Goal: Task Accomplishment & Management: Use online tool/utility

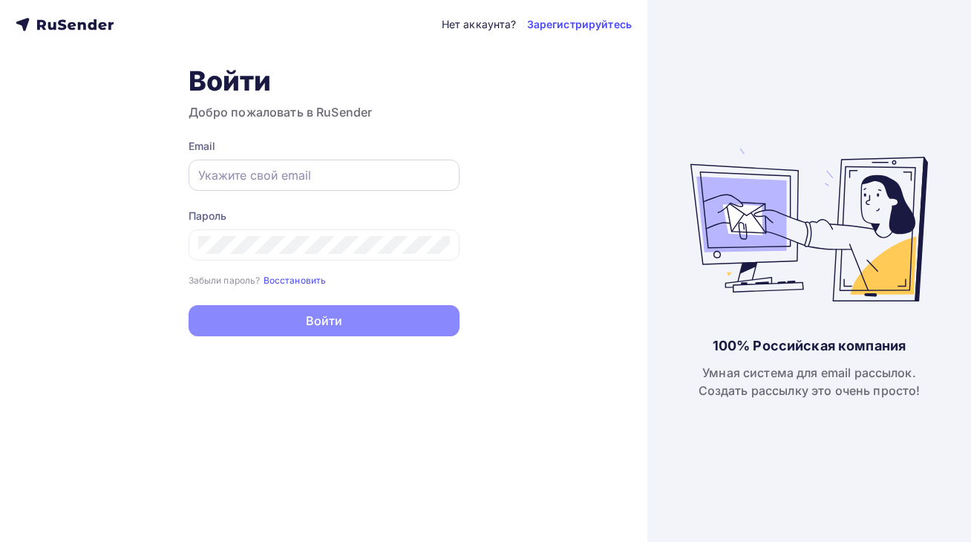
click at [288, 165] on div at bounding box center [324, 175] width 271 height 31
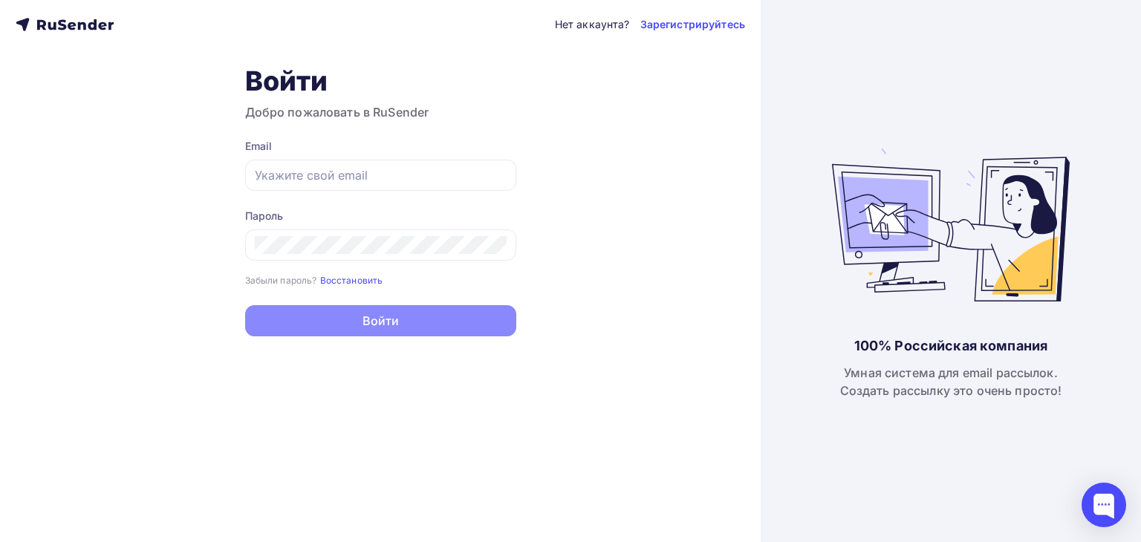
click at [719, 135] on div "Нет аккаунта? Зарегистрируйтесь Войти Добро пожаловать в RuSender Email Пароль …" at bounding box center [380, 271] width 760 height 542
click at [281, 160] on div at bounding box center [380, 175] width 271 height 31
click at [282, 174] on input "text" at bounding box center [381, 175] width 252 height 18
click at [425, 180] on input "text" at bounding box center [381, 175] width 252 height 18
click at [416, 183] on input "text" at bounding box center [381, 175] width 252 height 18
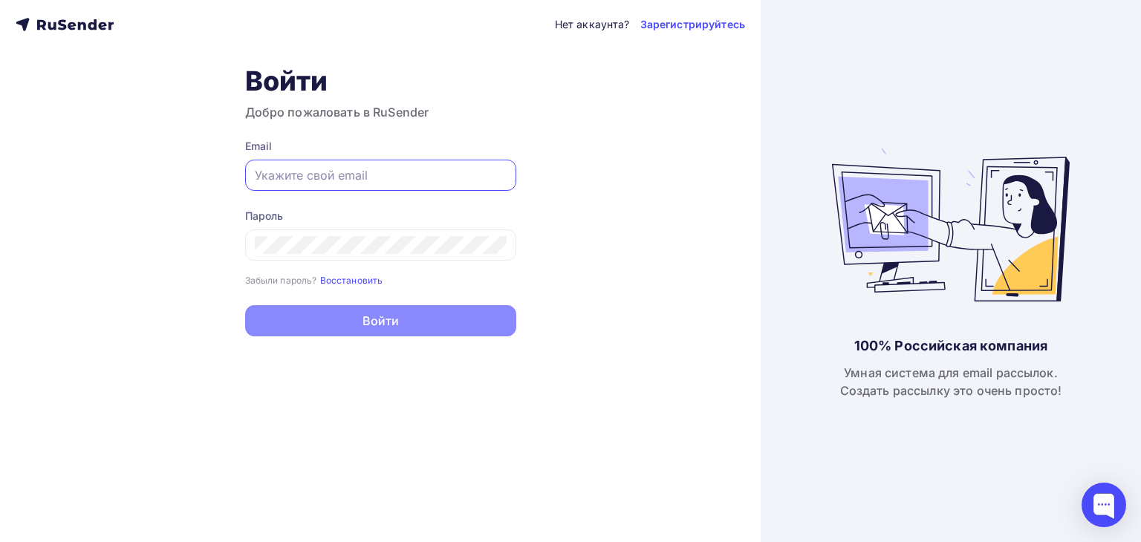
click at [261, 182] on input "text" at bounding box center [381, 175] width 252 height 18
paste input "[EMAIL_ADDRESS][DOMAIN_NAME]"
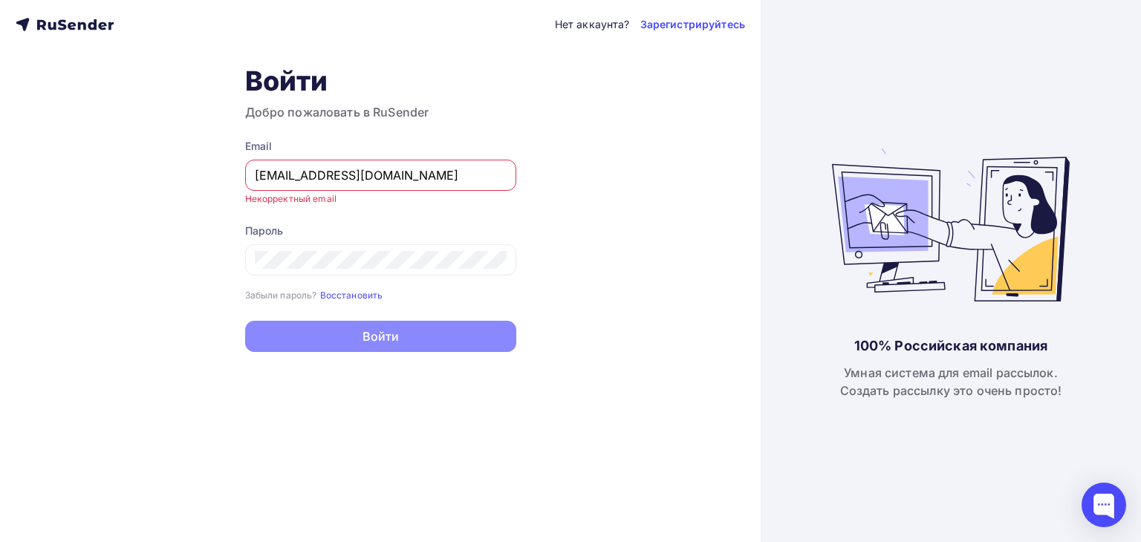
drag, startPoint x: 282, startPoint y: 172, endPoint x: 95, endPoint y: 170, distance: 187.1
click at [95, 170] on div "Нет аккаунта? Зарегистрируйтесь Войти Добро пожаловать в RuSender Email [EMAIL_…" at bounding box center [380, 271] width 760 height 542
type input "[EMAIL_ADDRESS][DOMAIN_NAME]"
click at [330, 247] on div at bounding box center [380, 259] width 271 height 31
click at [466, 229] on div "Пароль" at bounding box center [380, 231] width 271 height 15
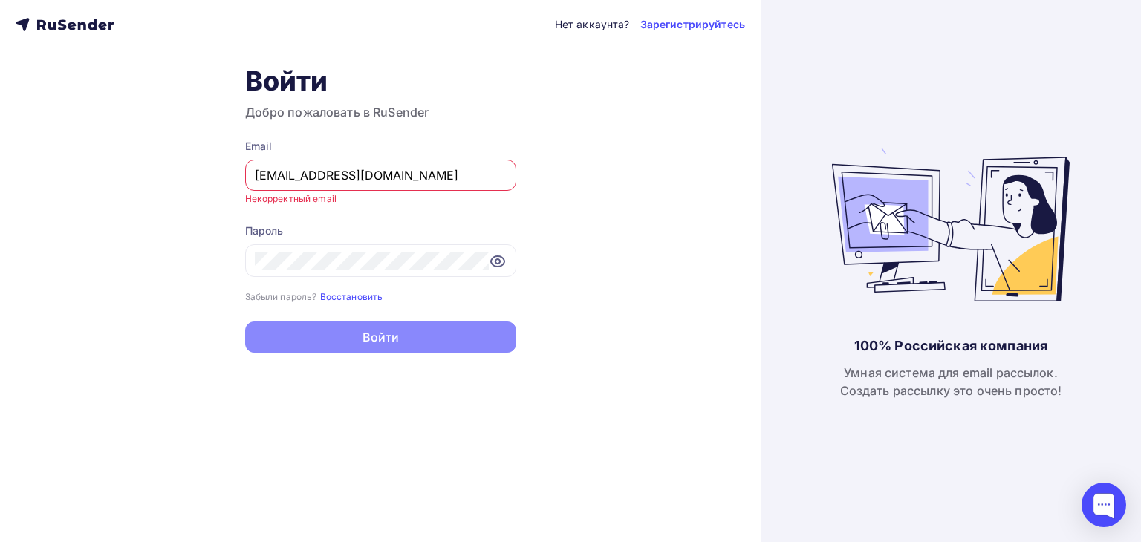
click at [323, 181] on input "[EMAIL_ADDRESS][DOMAIN_NAME]" at bounding box center [381, 175] width 252 height 18
drag, startPoint x: 429, startPoint y: 176, endPoint x: 258, endPoint y: 189, distance: 171.3
click at [258, 189] on div "[EMAIL_ADDRESS][DOMAIN_NAME]" at bounding box center [380, 175] width 271 height 31
click at [255, 195] on small "Введите email" at bounding box center [276, 198] width 63 height 11
click at [285, 185] on div at bounding box center [380, 175] width 271 height 31
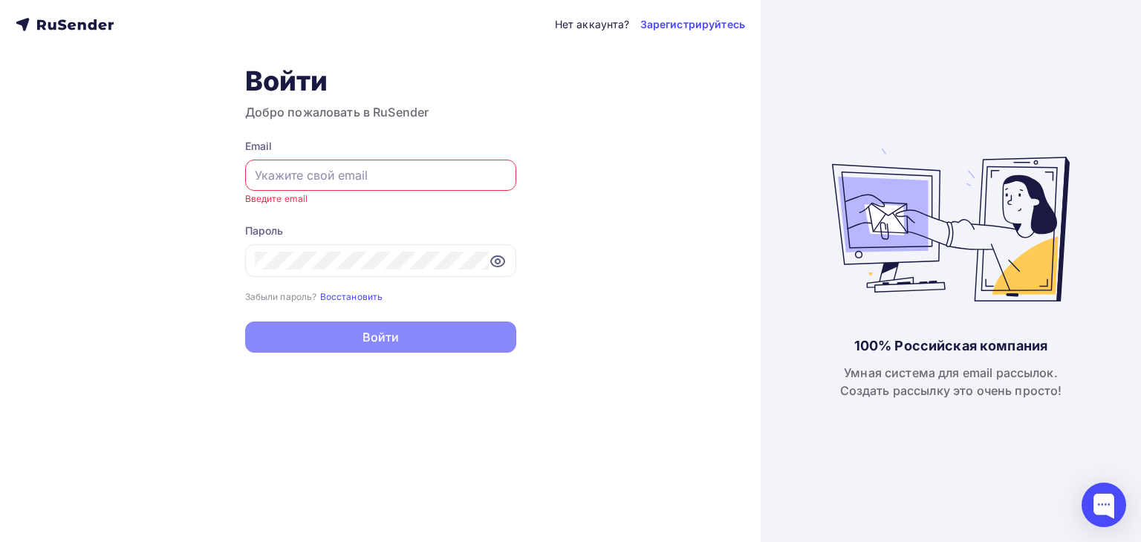
click at [273, 175] on input "text" at bounding box center [381, 175] width 252 height 18
paste input "[EMAIL_ADDRESS][DOMAIN_NAME]"
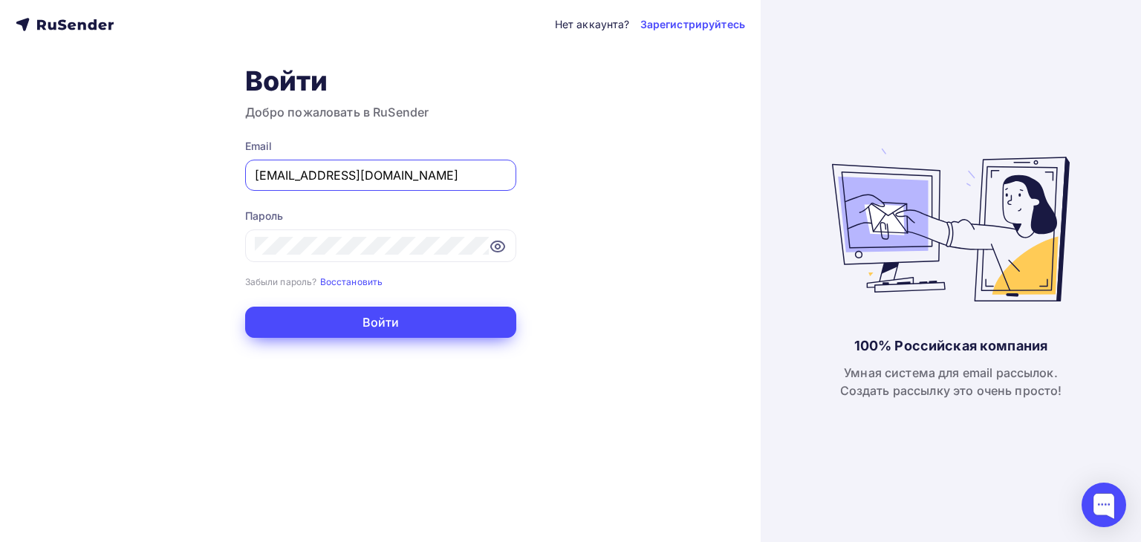
type input "[EMAIL_ADDRESS][DOMAIN_NAME]"
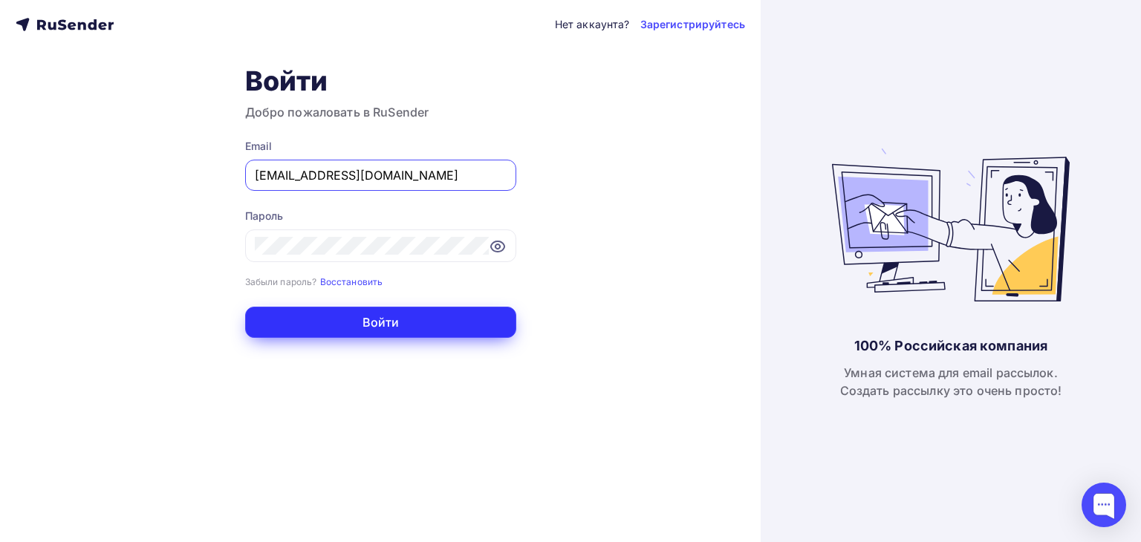
click at [366, 330] on button "Войти" at bounding box center [380, 322] width 271 height 31
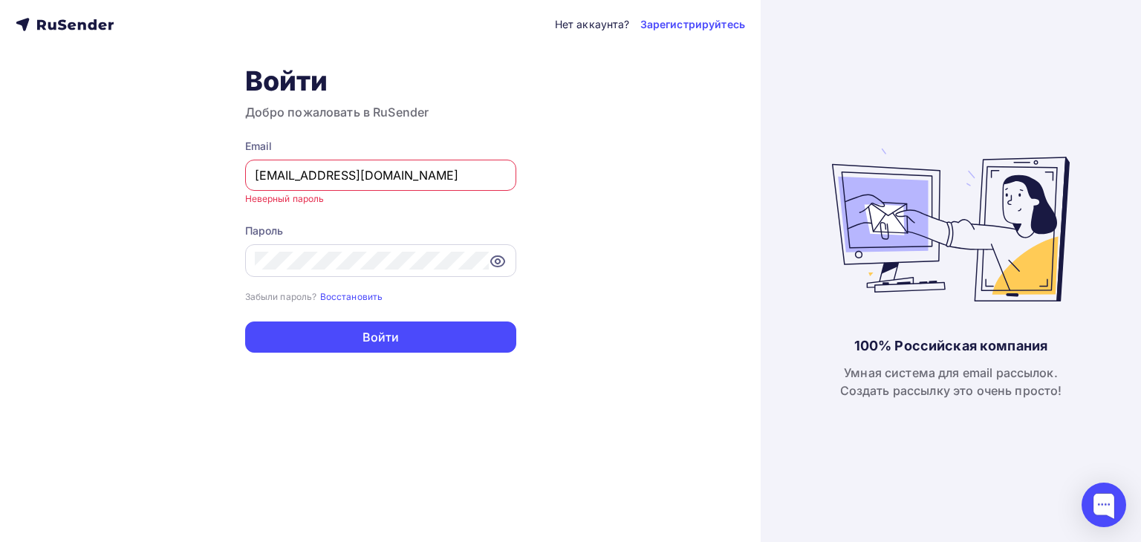
click at [496, 260] on icon at bounding box center [498, 261] width 18 height 18
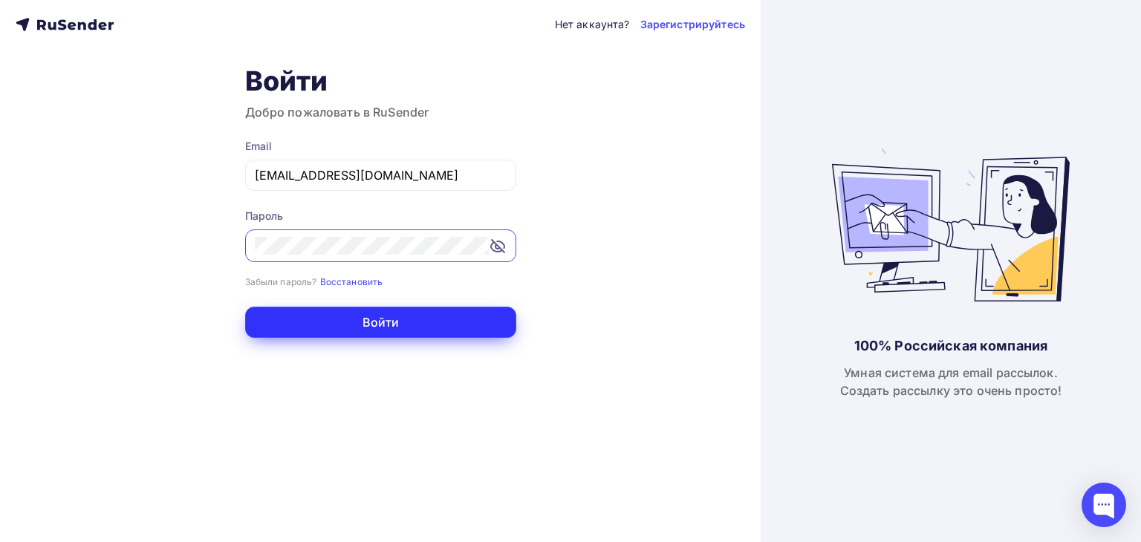
click at [375, 324] on button "Войти" at bounding box center [380, 322] width 271 height 31
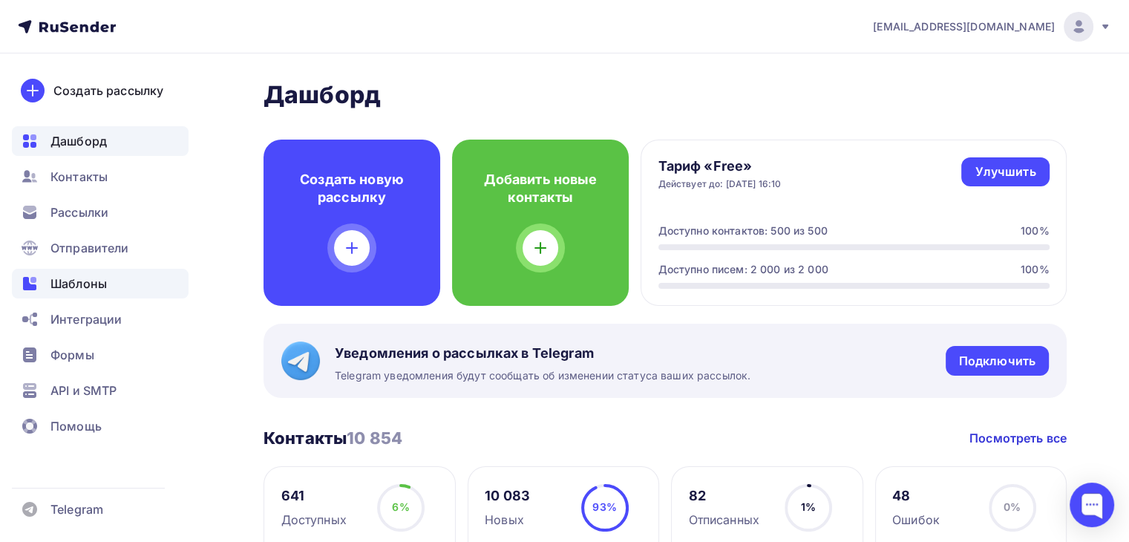
click at [88, 286] on span "Шаблоны" at bounding box center [78, 284] width 56 height 18
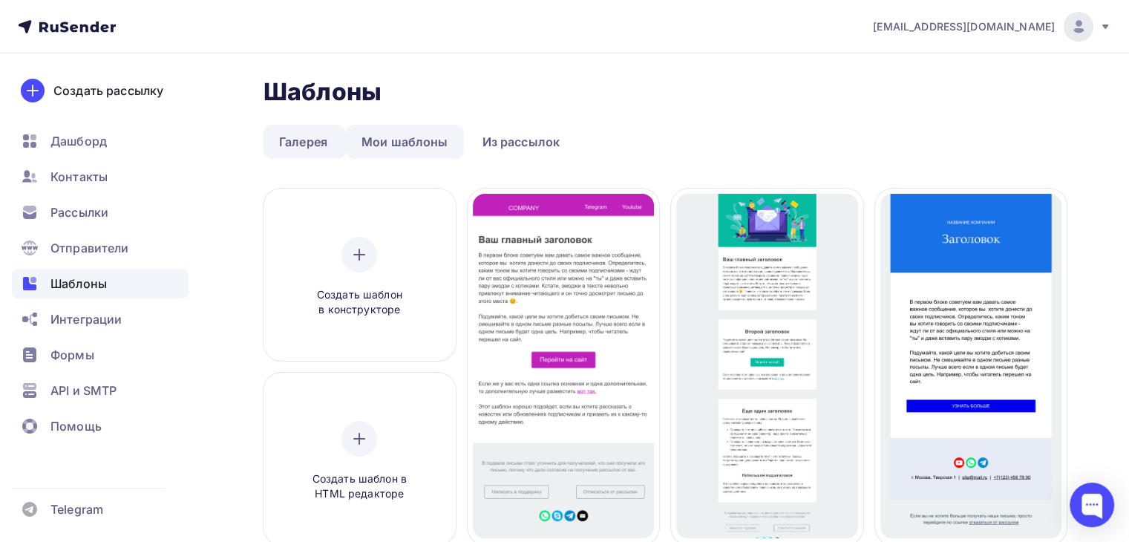
click at [387, 143] on link "Мои шаблоны" at bounding box center [405, 142] width 118 height 34
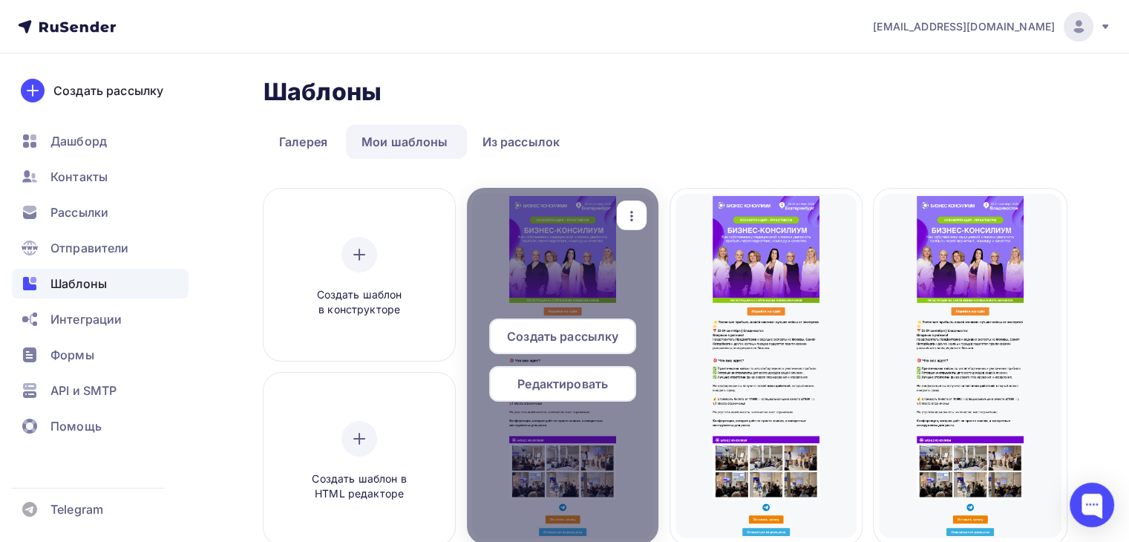
click at [556, 385] on span "Редактировать" at bounding box center [563, 384] width 91 height 18
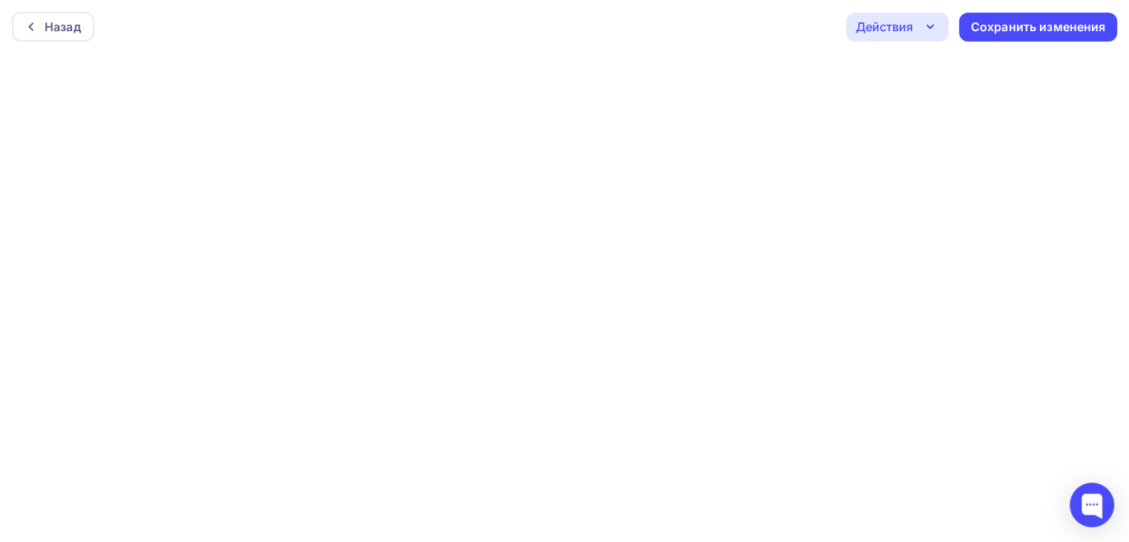
click at [924, 22] on icon "button" at bounding box center [931, 27] width 18 height 18
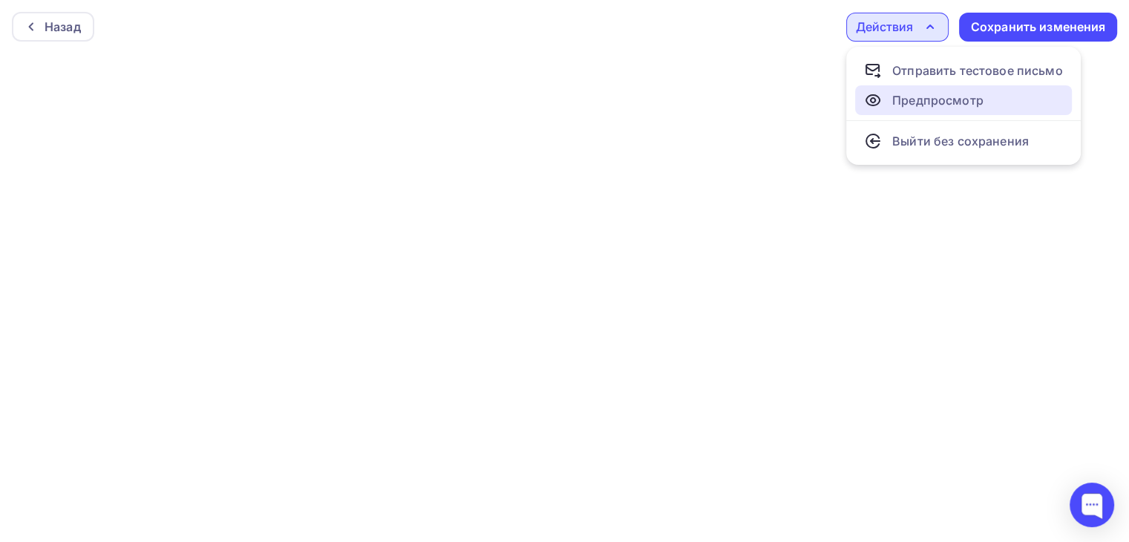
click at [892, 93] on div "Предпросмотр" at bounding box center [924, 100] width 120 height 18
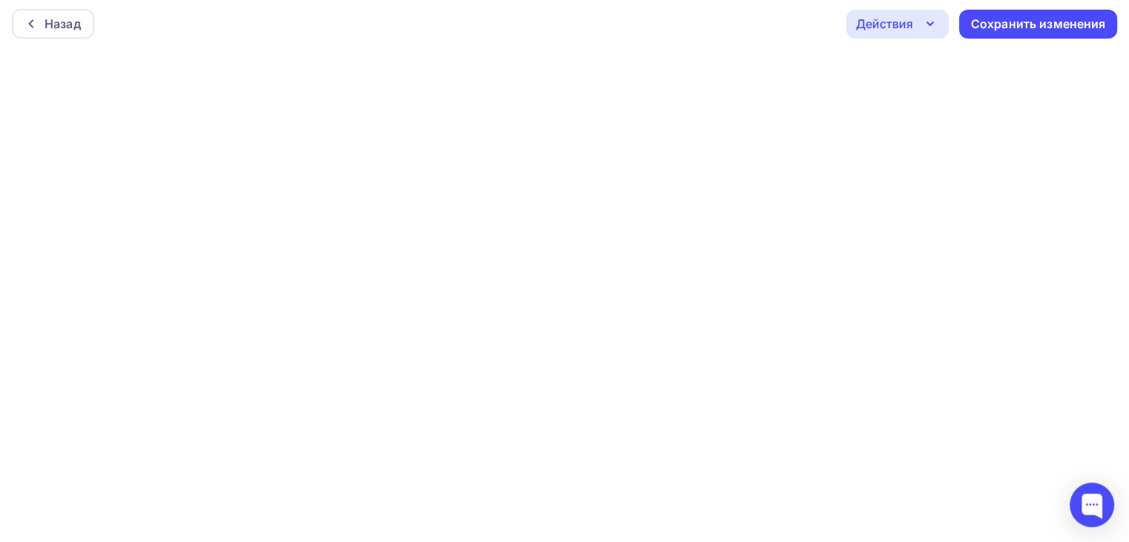
scroll to position [3, 0]
click at [71, 30] on div "Назад" at bounding box center [63, 24] width 36 height 18
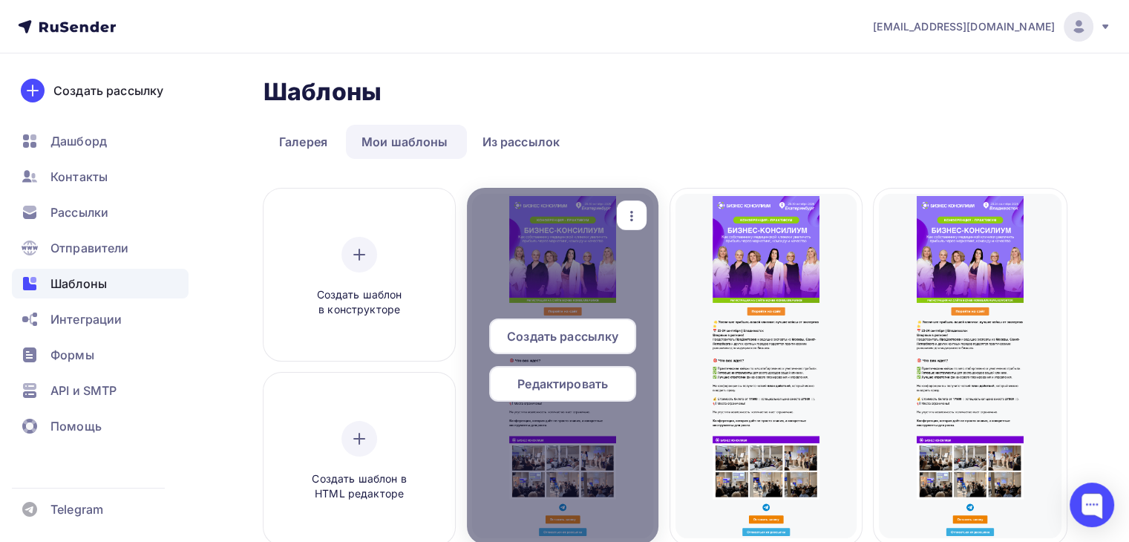
click at [544, 385] on span "Редактировать" at bounding box center [563, 384] width 91 height 18
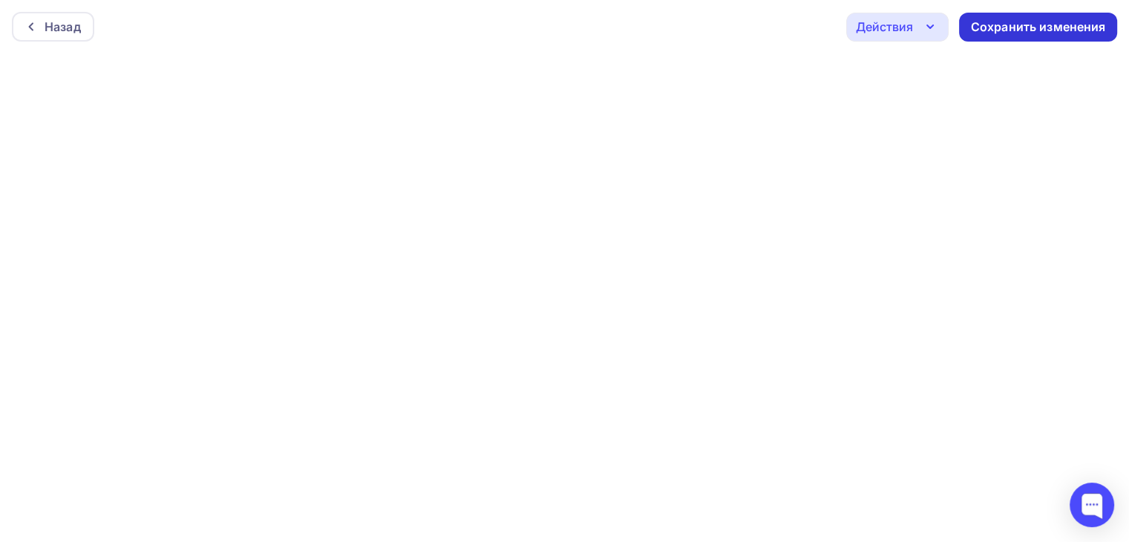
click at [971, 25] on div "Сохранить изменения" at bounding box center [1038, 27] width 135 height 17
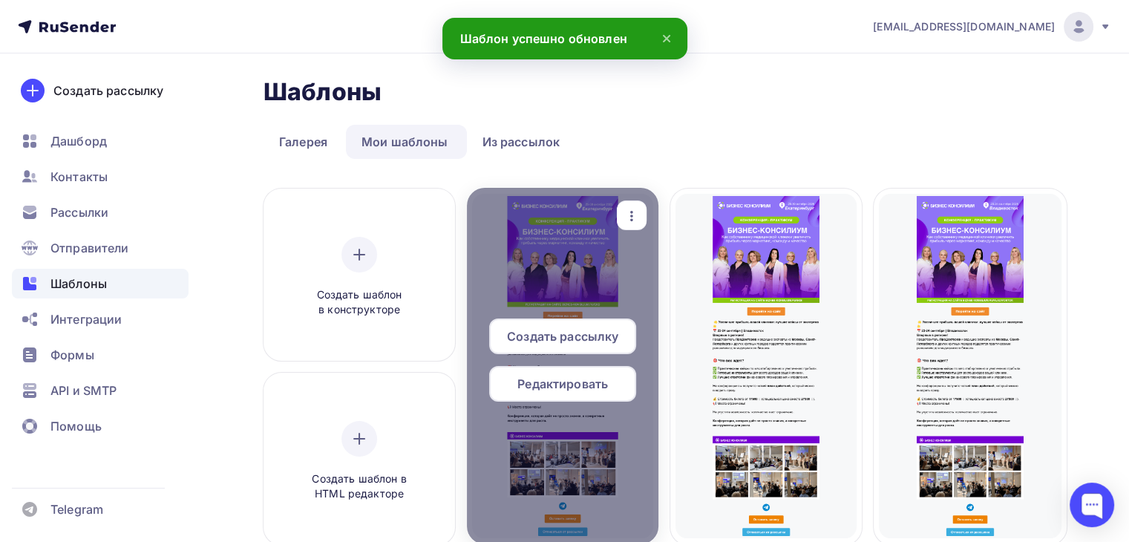
click at [539, 379] on span "Редактировать" at bounding box center [563, 384] width 91 height 18
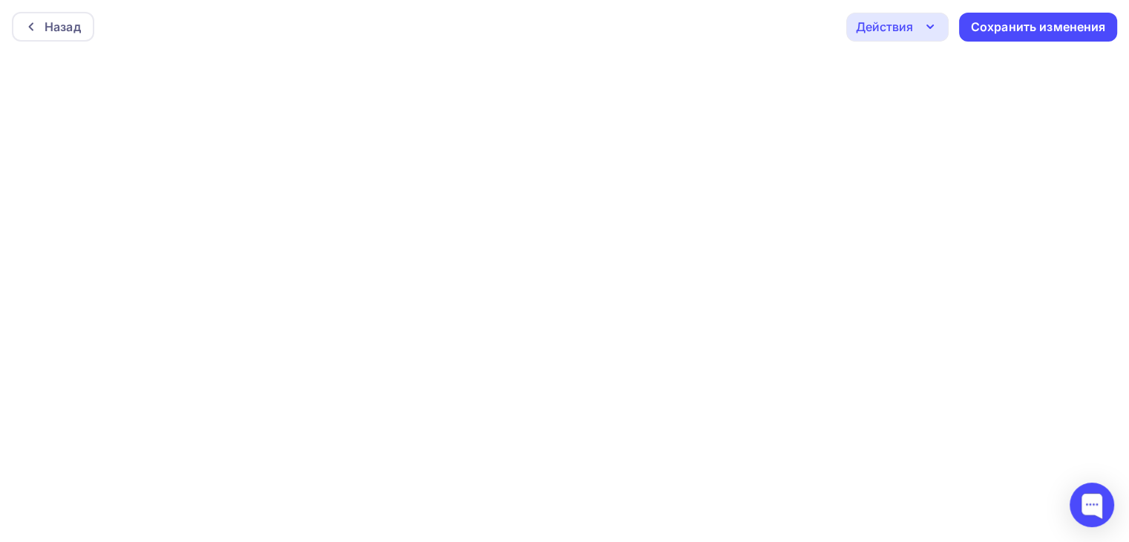
click at [916, 25] on div "Действия" at bounding box center [898, 27] width 102 height 29
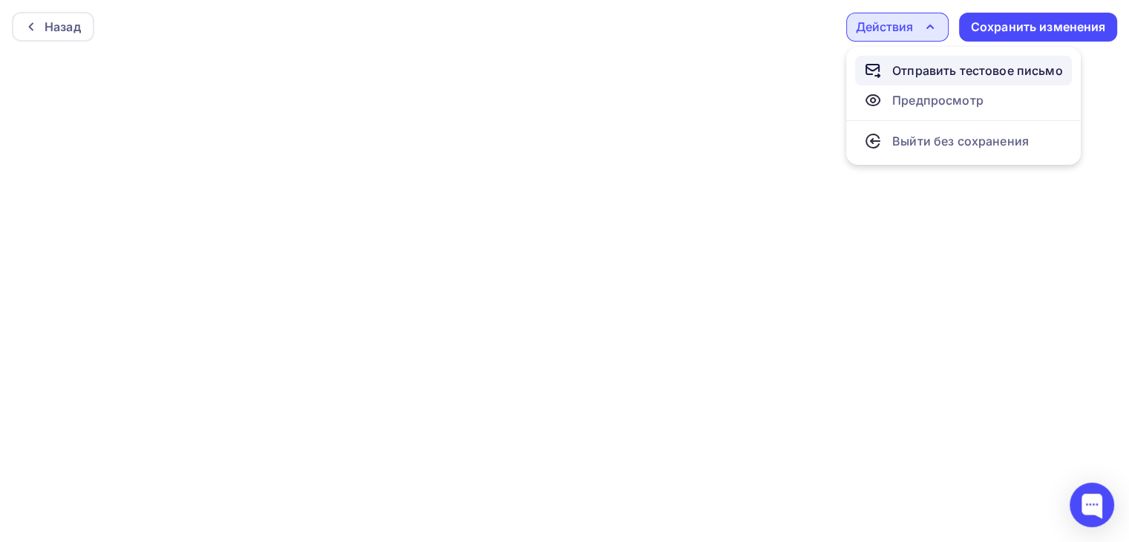
click at [916, 66] on div "Отправить тестовое письмо" at bounding box center [978, 71] width 171 height 18
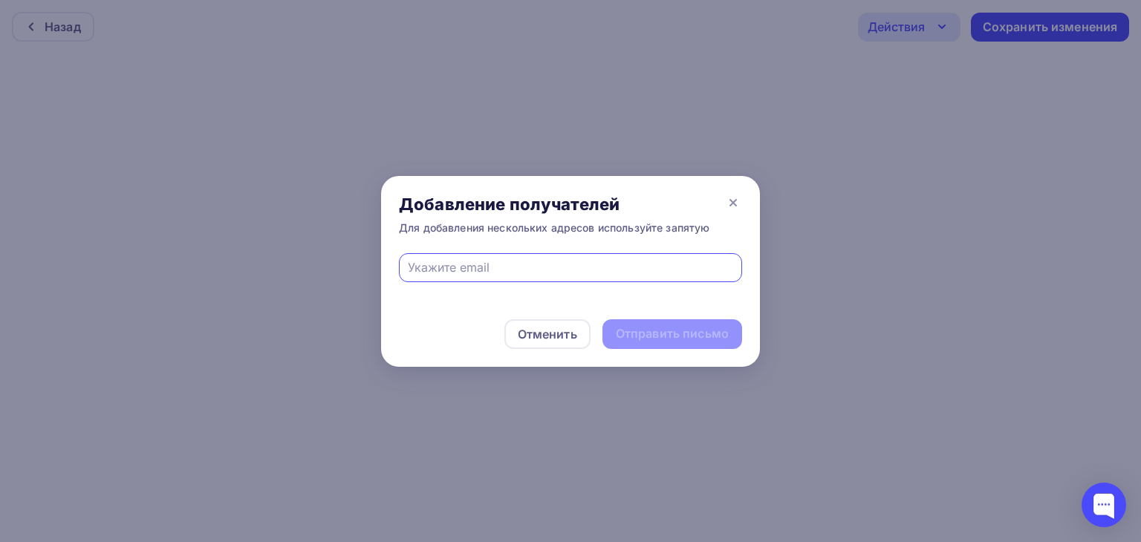
click at [493, 267] on input "text" at bounding box center [571, 267] width 326 height 18
click at [441, 329] on div "Отменить Отправить письмо" at bounding box center [570, 333] width 379 height 65
click at [440, 267] on input "text" at bounding box center [571, 267] width 326 height 18
paste input "[EMAIL_ADDRESS][DOMAIN_NAME]"
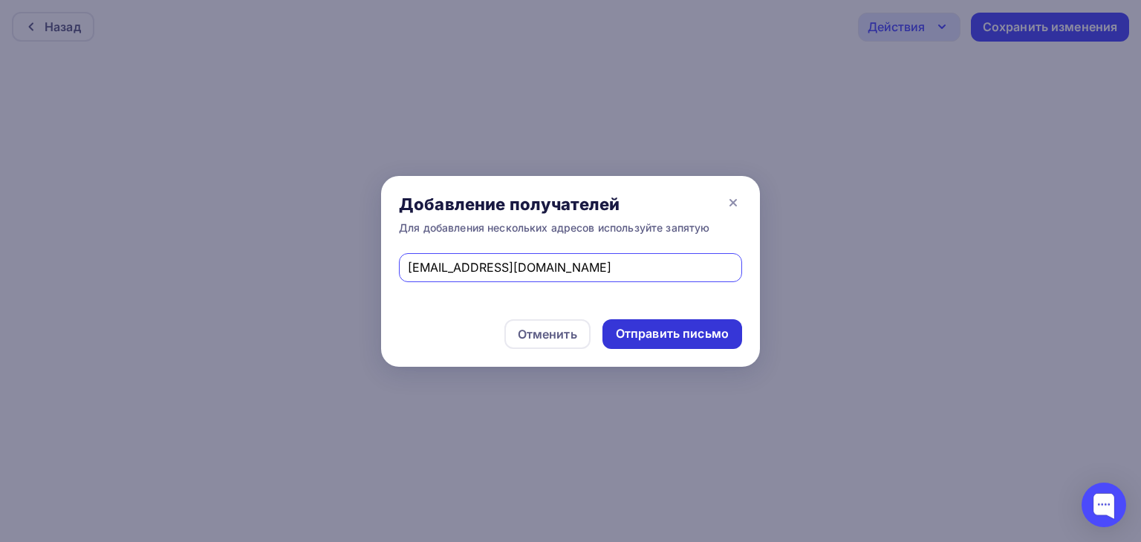
type input "[EMAIL_ADDRESS][DOMAIN_NAME]"
click at [642, 330] on div "Отправить письмо" at bounding box center [672, 333] width 113 height 17
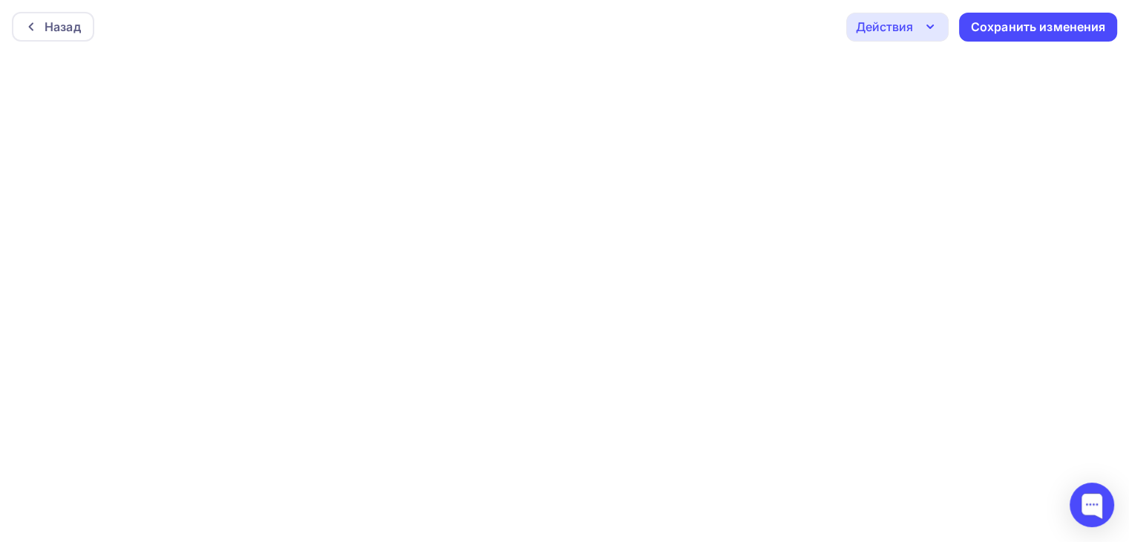
click at [904, 19] on div "Действия" at bounding box center [884, 27] width 57 height 18
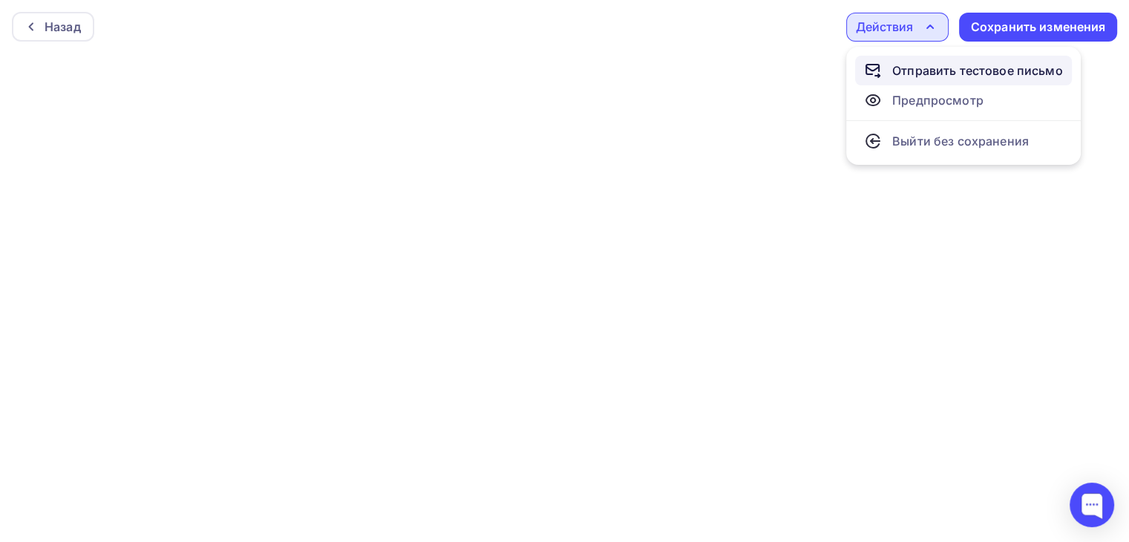
click at [921, 69] on div "Отправить тестовое письмо" at bounding box center [978, 71] width 171 height 18
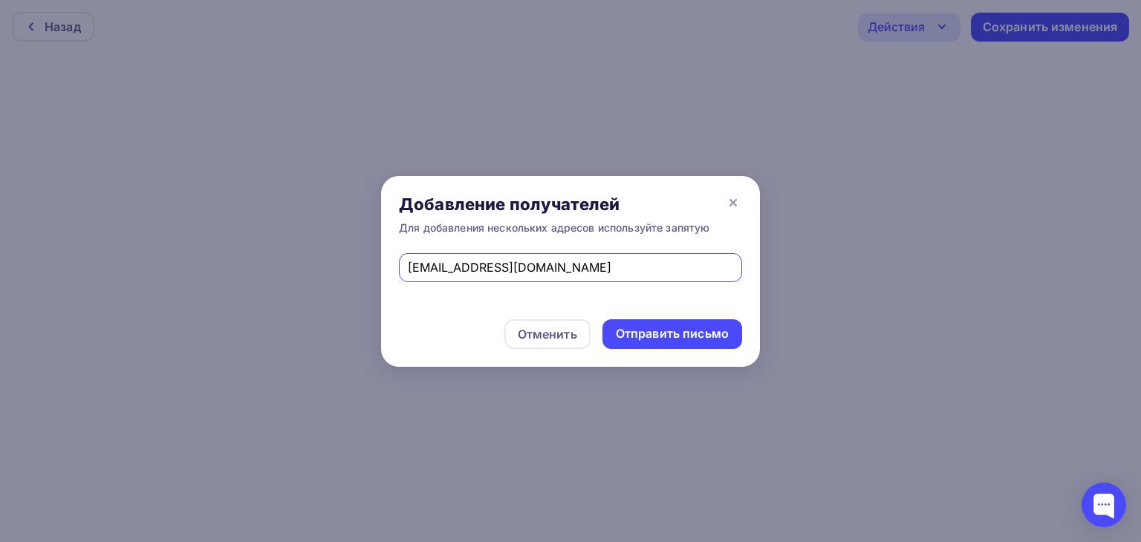
drag, startPoint x: 554, startPoint y: 268, endPoint x: 181, endPoint y: 267, distance: 372.8
click at [181, 267] on div "Добавление получателей Для добавления нескольких адресов используйте запятую [E…" at bounding box center [570, 271] width 1141 height 542
paste input ""[EMAIL_ADDRESS][DOMAIN_NAME]" <[EMAIL_ADDRESS][DOMAIN_NAME]>"
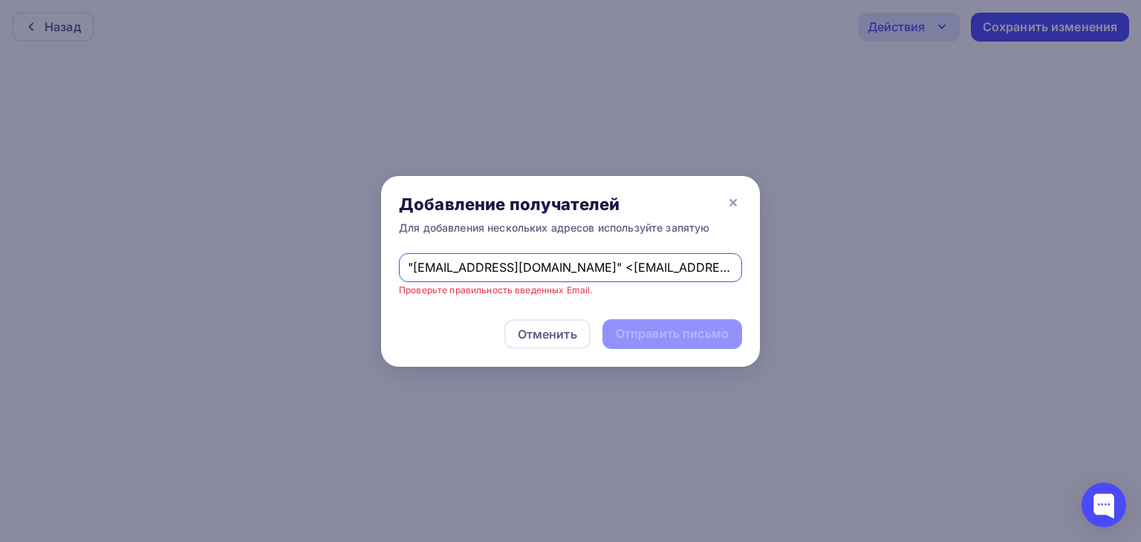
drag, startPoint x: 564, startPoint y: 269, endPoint x: 224, endPoint y: 273, distance: 340.9
click at [225, 273] on div "Добавление получателей Для добавления нескольких адресов используйте запятую "[…" at bounding box center [570, 271] width 1141 height 542
click at [561, 266] on input "[EMAIL_ADDRESS][DOMAIN_NAME]>" at bounding box center [571, 267] width 326 height 18
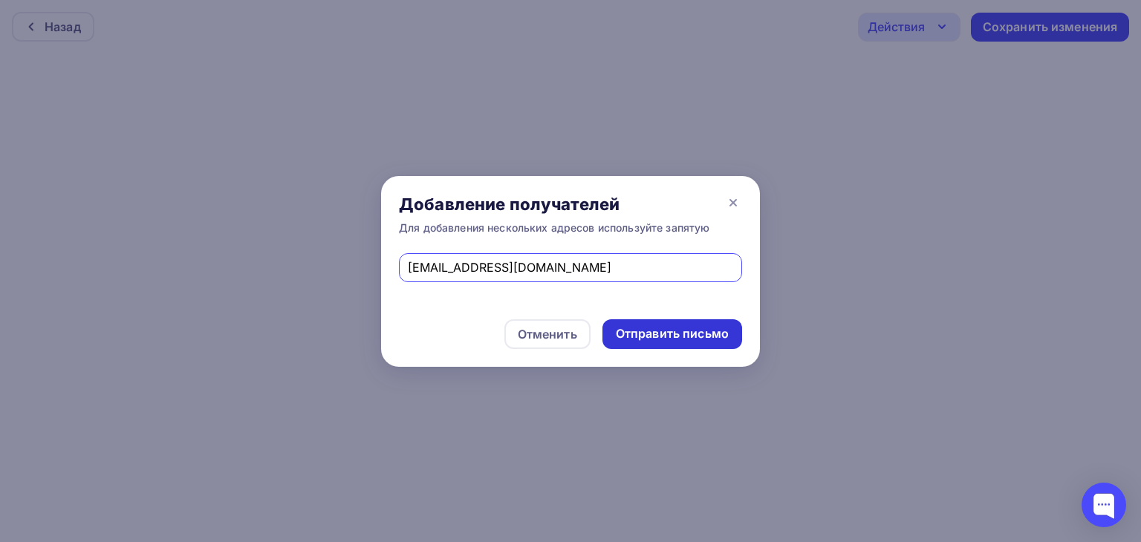
type input "[EMAIL_ADDRESS][DOMAIN_NAME]"
click at [648, 325] on div "Отправить письмо" at bounding box center [672, 334] width 140 height 30
